Goal: Task Accomplishment & Management: Manage account settings

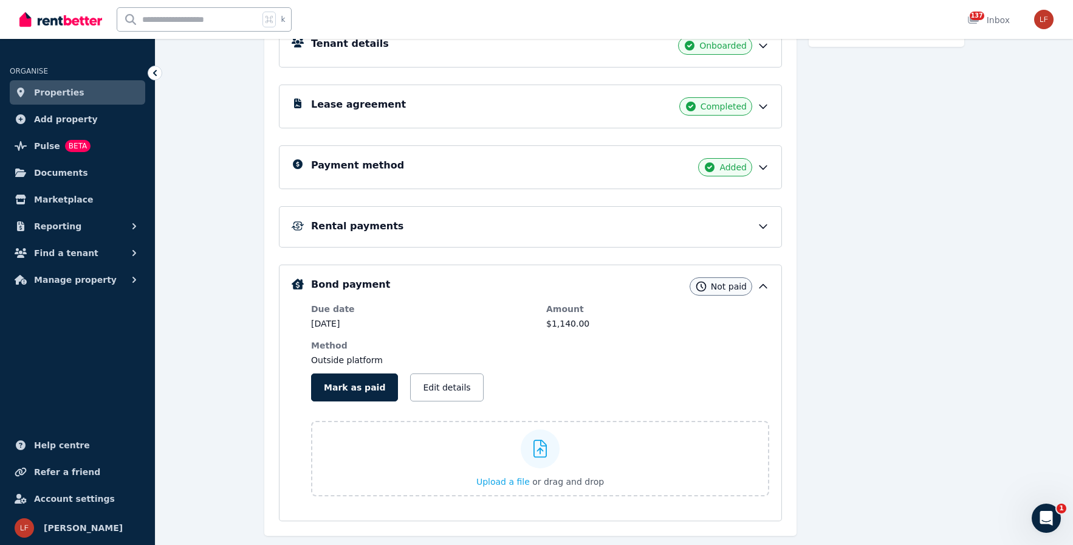
scroll to position [229, 0]
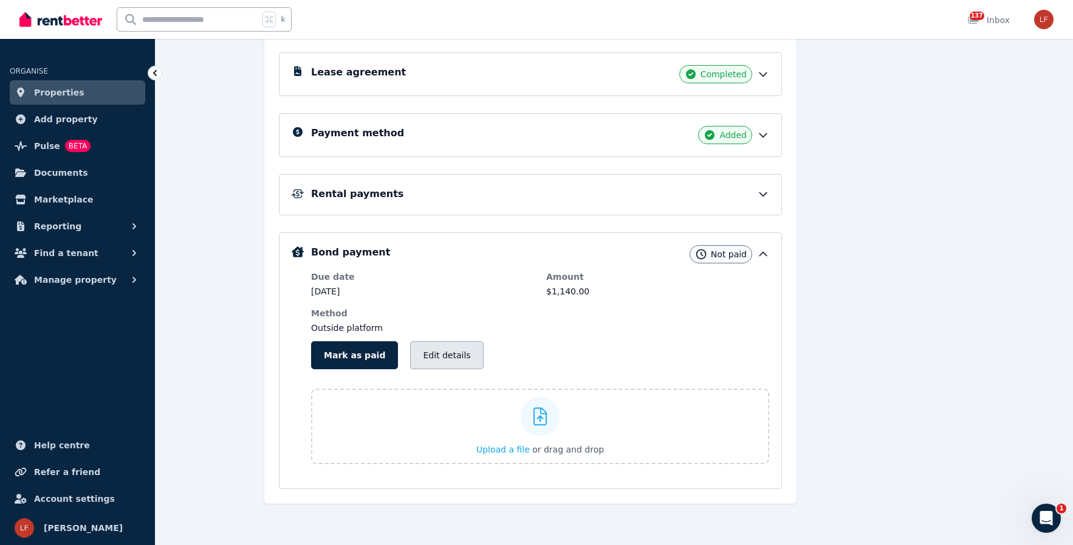
click at [416, 359] on button "Edit details" at bounding box center [446, 355] width 73 height 28
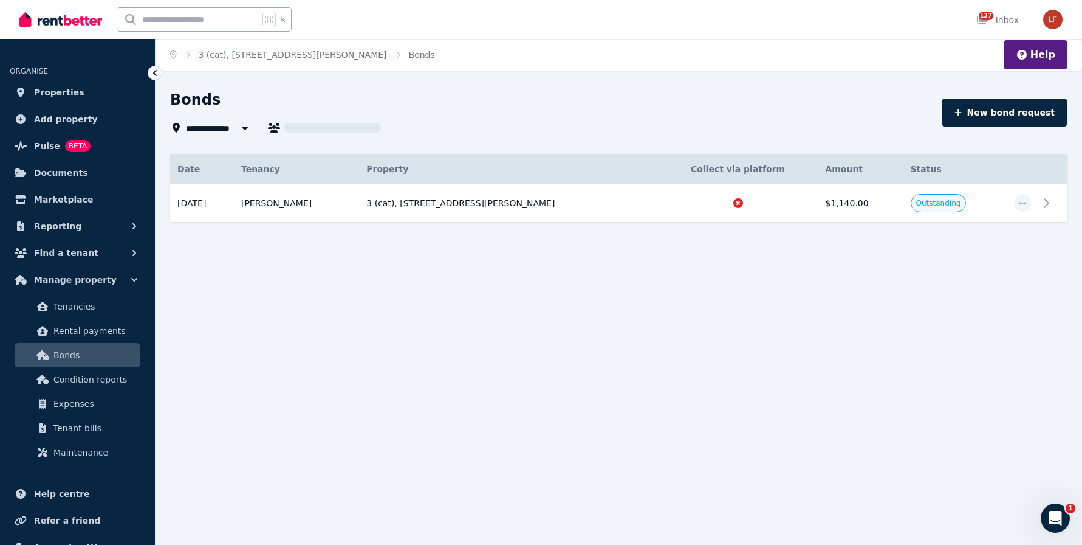
type input "**********"
click at [1023, 201] on icon "button" at bounding box center [1023, 203] width 10 height 9
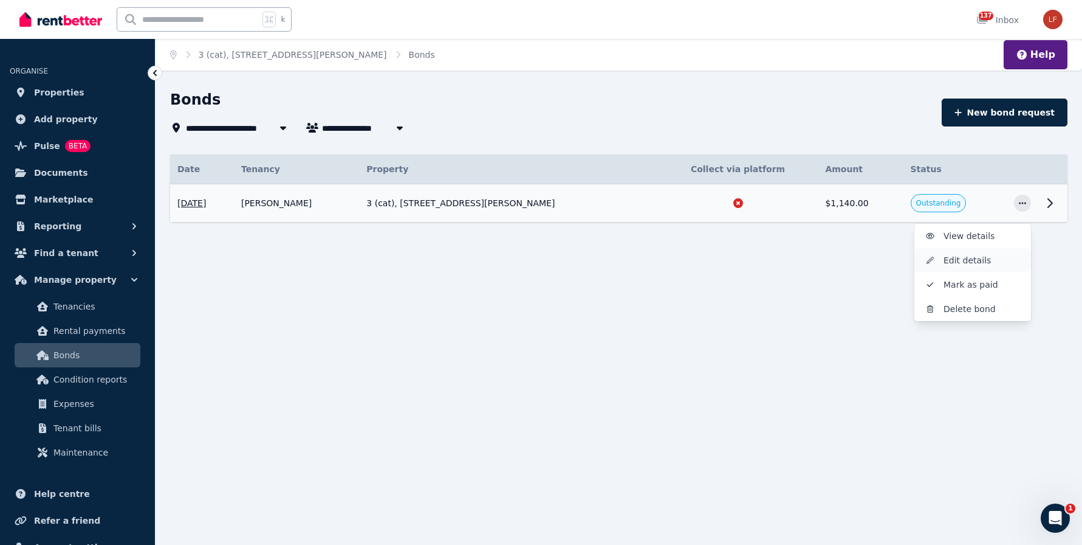
click at [970, 256] on span "Edit details" at bounding box center [983, 260] width 78 height 15
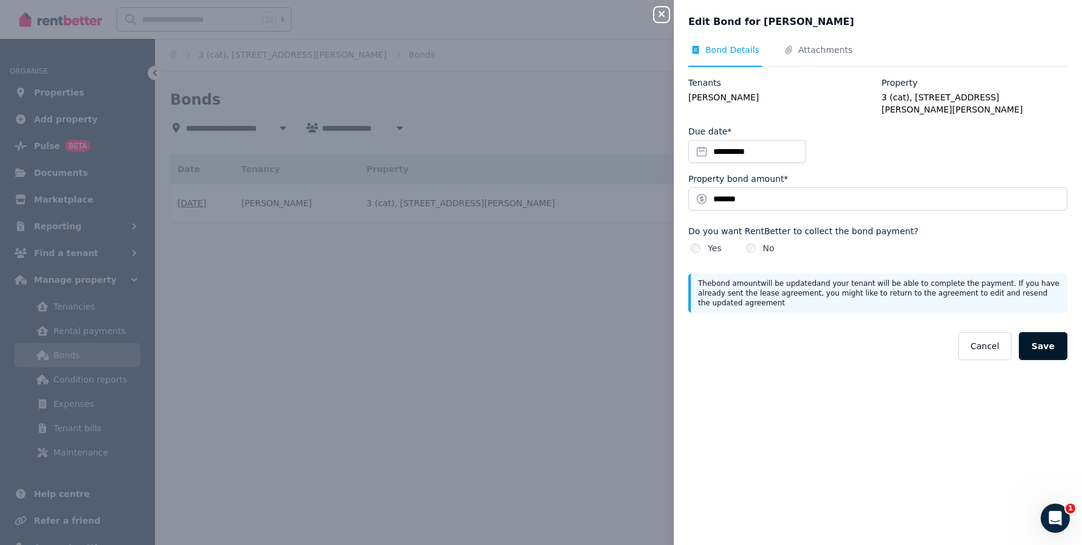
click at [1041, 334] on button "Save" at bounding box center [1043, 346] width 49 height 28
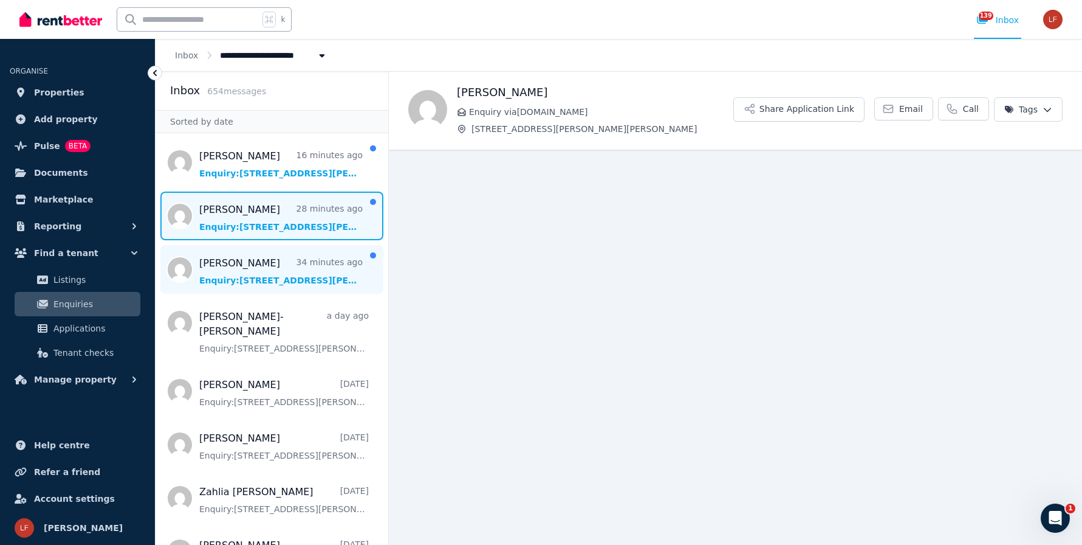
click at [251, 269] on span "Message list" at bounding box center [272, 269] width 233 height 49
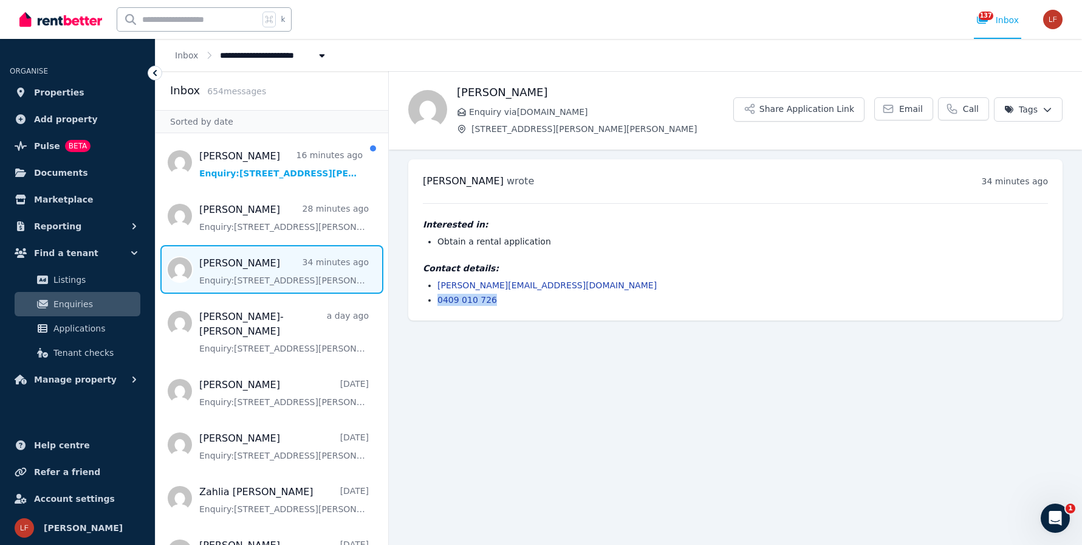
drag, startPoint x: 514, startPoint y: 303, endPoint x: 414, endPoint y: 303, distance: 99.7
click at [414, 303] on div "Brian Makisemu wrote 34 minutes ago 2:58 pm on Mon, 8 Sep 2025 Interested in: O…" at bounding box center [735, 239] width 655 height 161
copy link "0409 010 726"
click at [546, 424] on main "Back Brian Makisemu Enquiry via RealEstate.com.au 40 Tatlock Way, Stratton Shar…" at bounding box center [735, 307] width 693 height 473
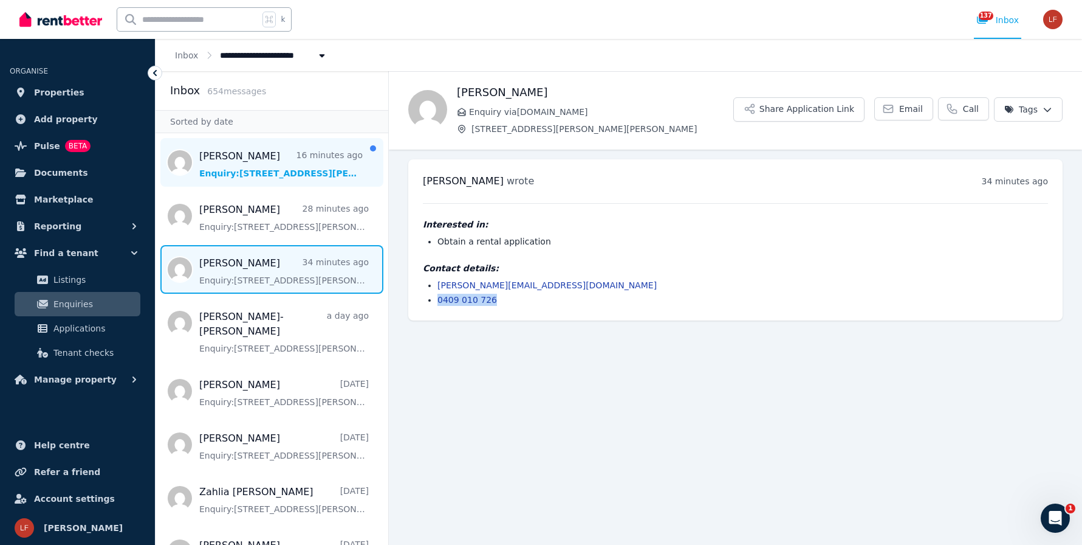
click at [283, 163] on span "Message list" at bounding box center [272, 162] width 233 height 49
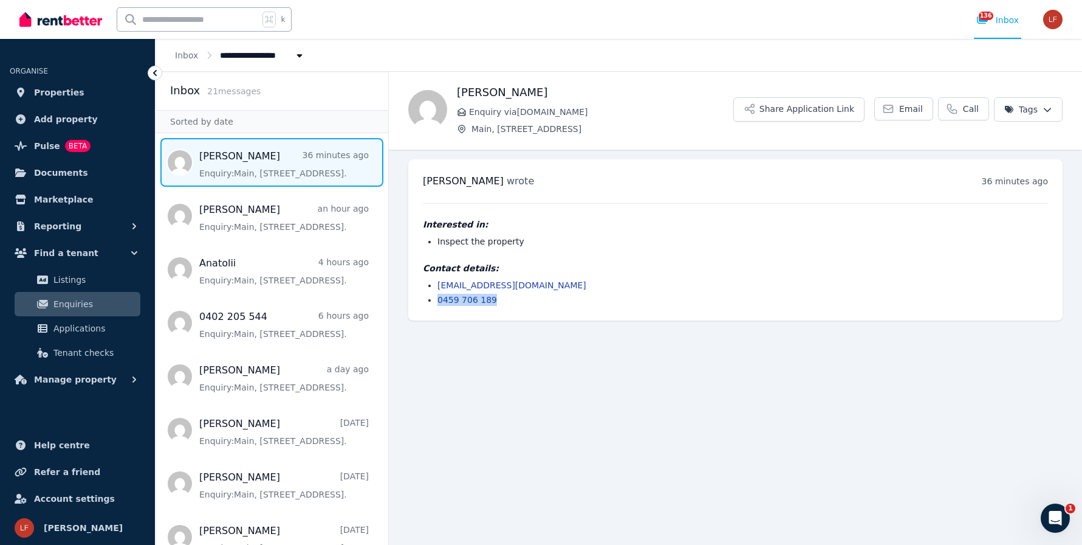
drag, startPoint x: 504, startPoint y: 296, endPoint x: 439, endPoint y: 298, distance: 65.7
click at [439, 298] on li "0459 706 189" at bounding box center [743, 300] width 611 height 12
copy link "0459 706 189"
